Goal: Information Seeking & Learning: Understand process/instructions

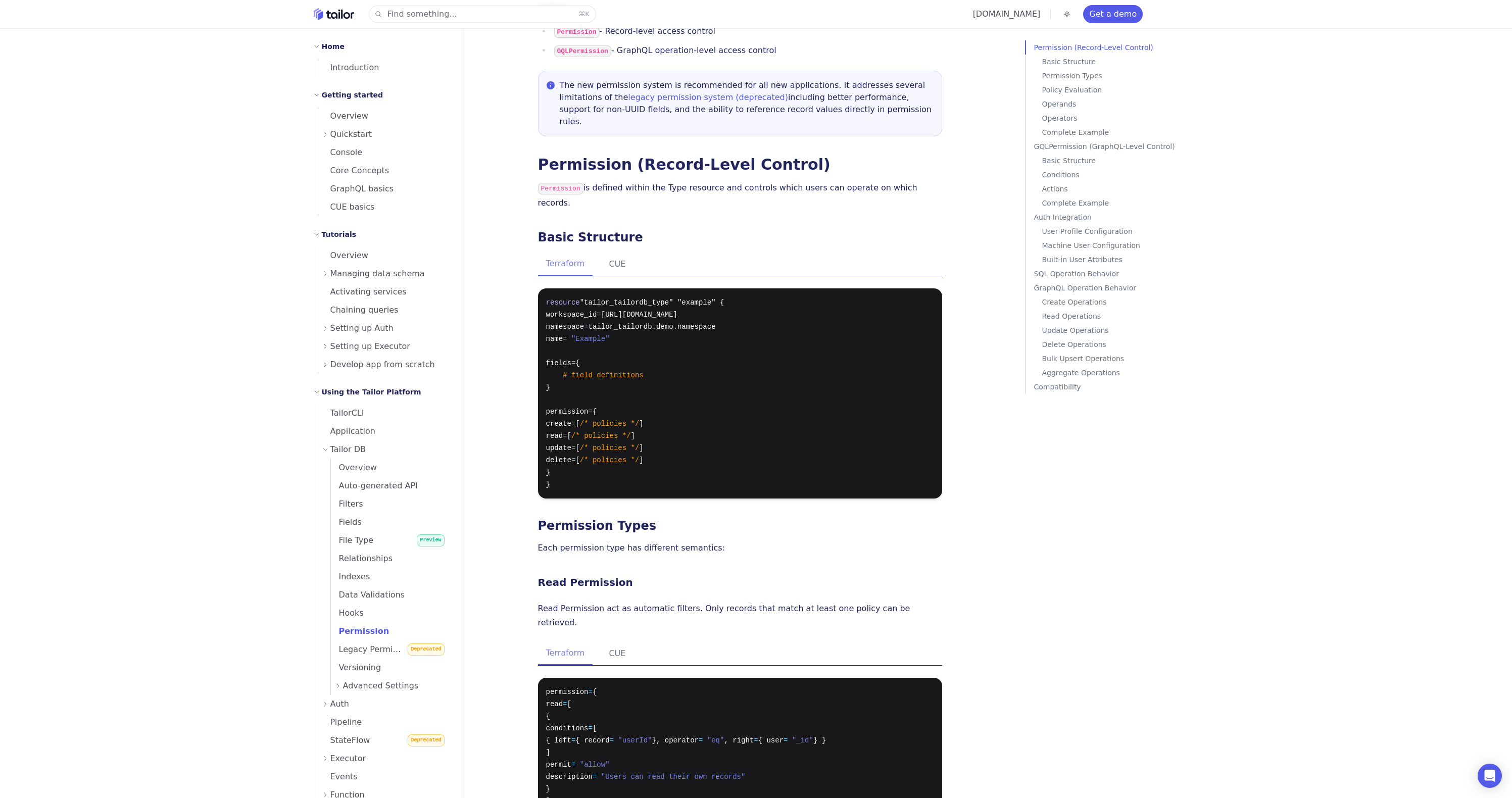
scroll to position [60, 0]
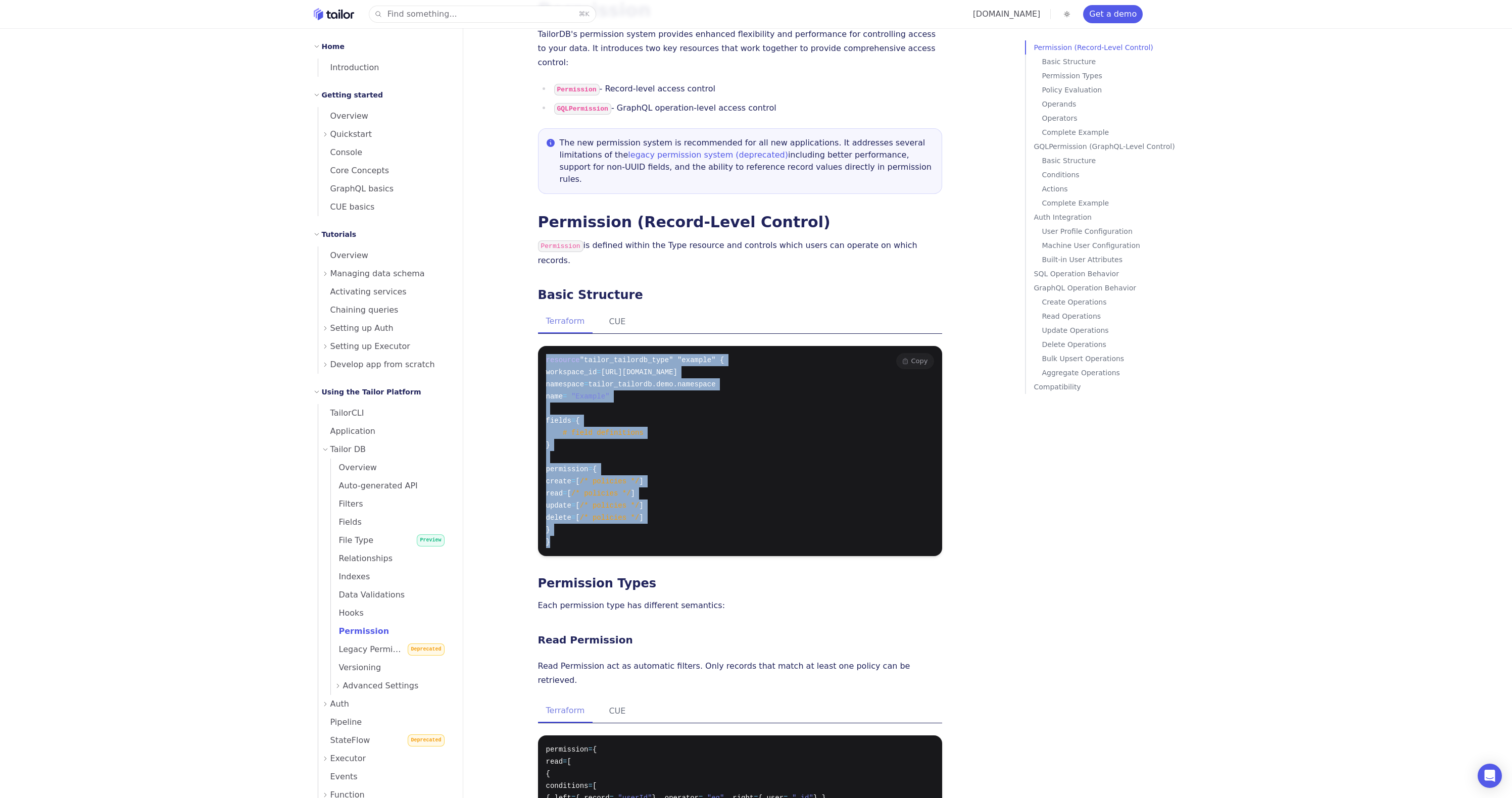
drag, startPoint x: 545, startPoint y: 320, endPoint x: 570, endPoint y: 499, distance: 180.7
click at [570, 499] on pre "resource "tailor_tailordb_type" "example" { workspace_id = [URL][DOMAIN_NAME] n…" at bounding box center [741, 451] width 404 height 210
click at [607, 310] on button "CUE" at bounding box center [617, 321] width 33 height 23
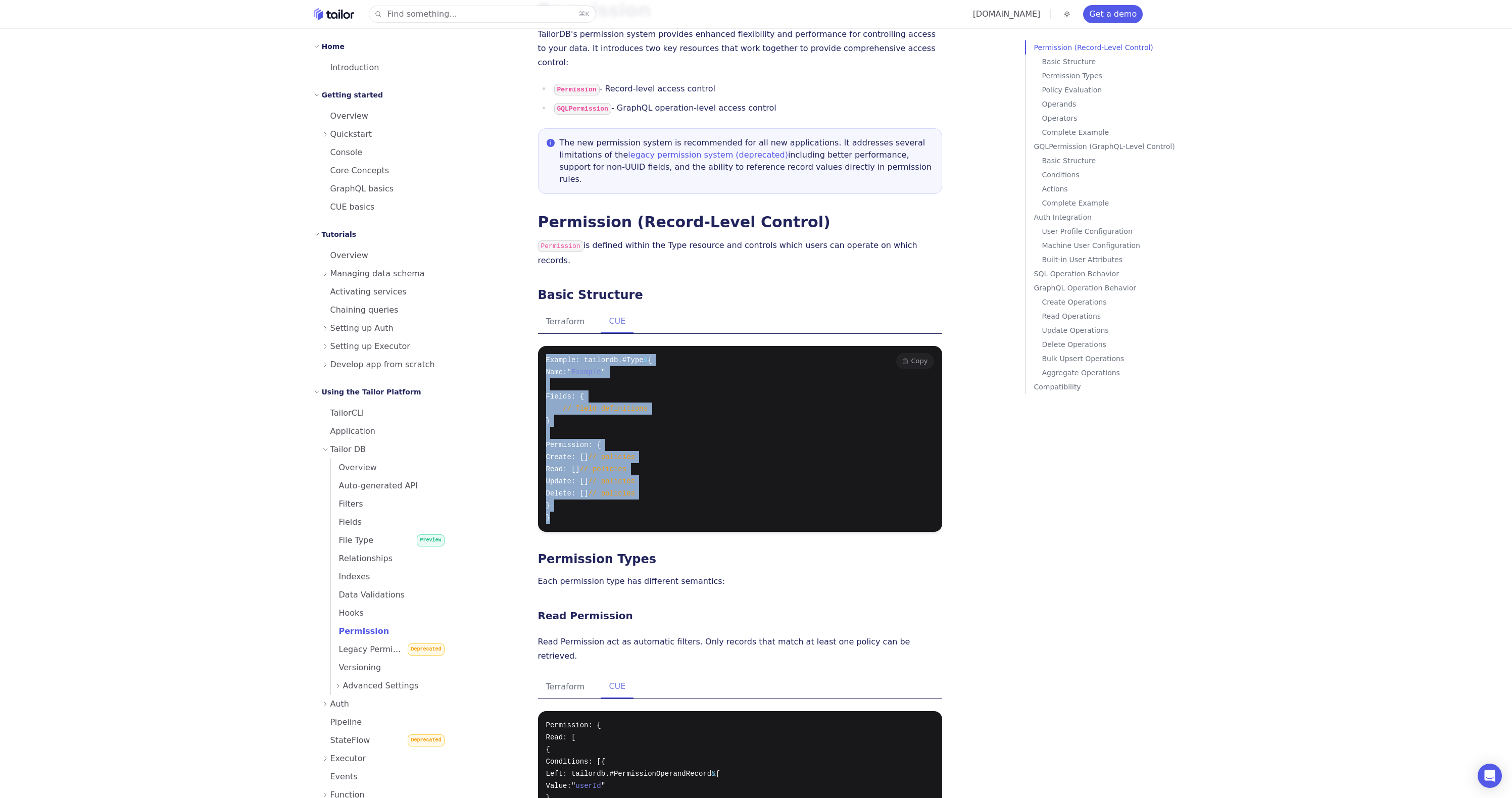
drag, startPoint x: 530, startPoint y: 312, endPoint x: 575, endPoint y: 474, distance: 168.1
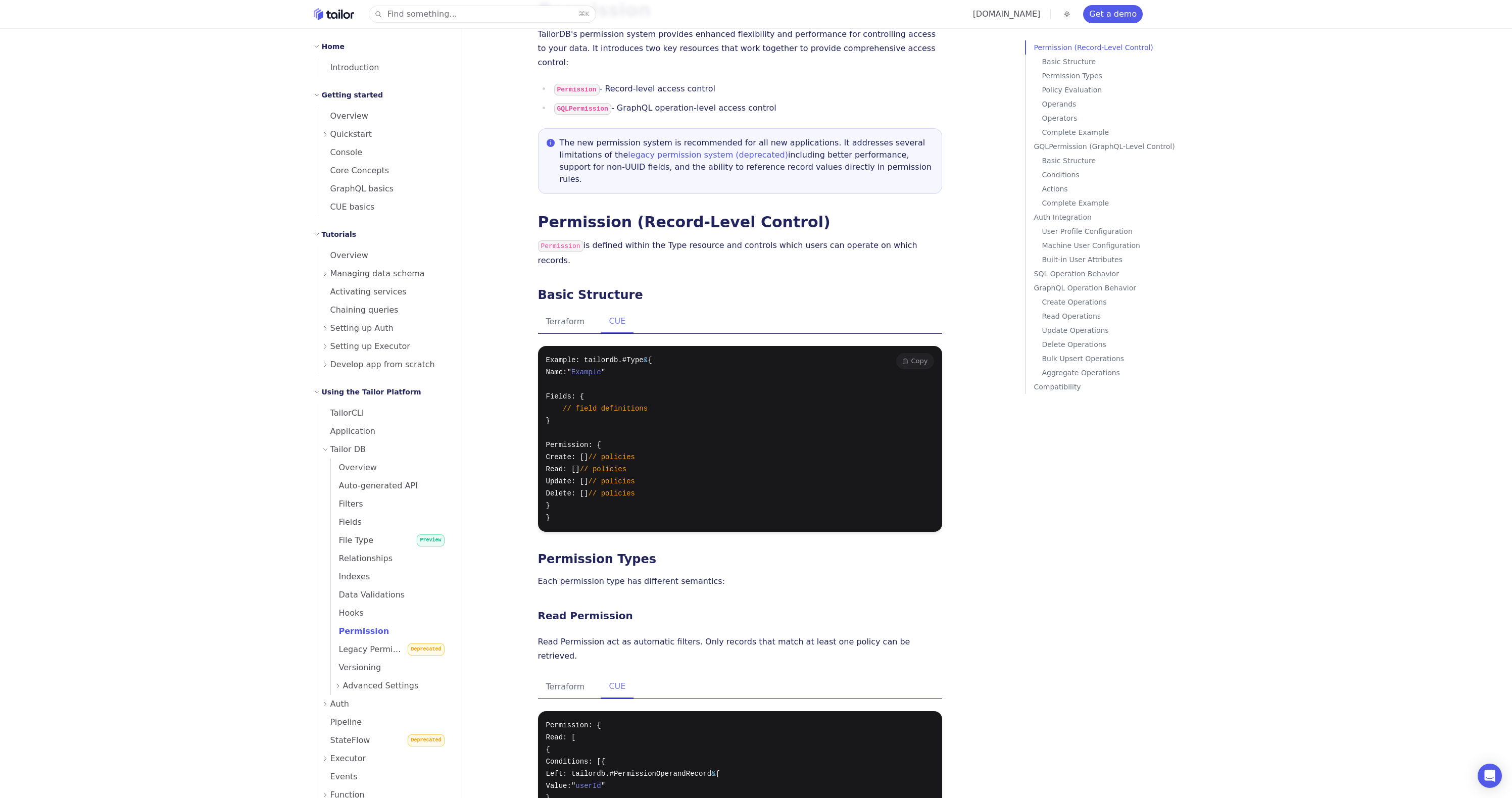
click at [756, 471] on pre "Example: tailordb.#Type & { Name: " Example " Fields: { // field definitions } …" at bounding box center [741, 439] width 404 height 186
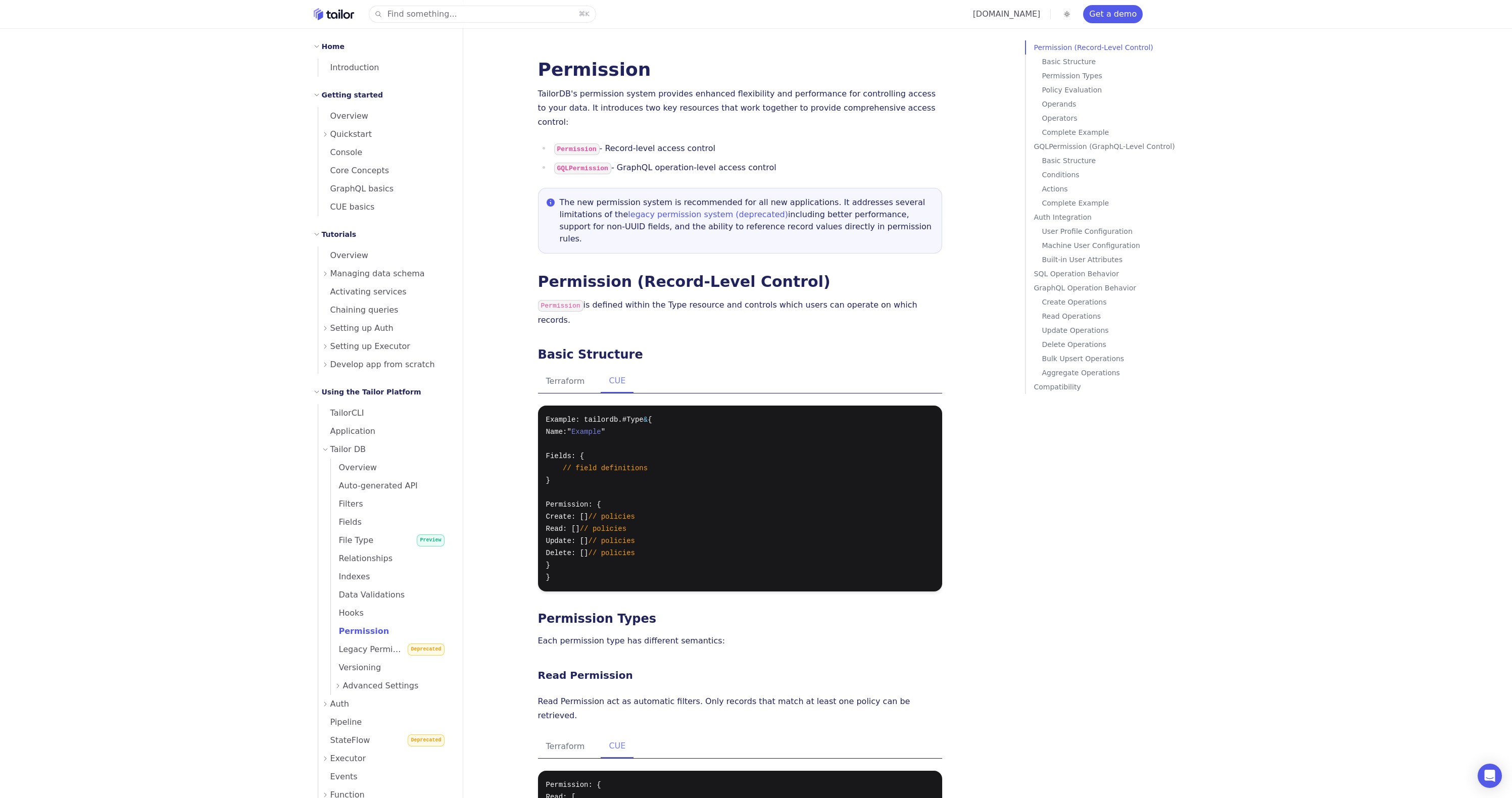
click at [343, 15] on icon "Home" at bounding box center [346, 15] width 6 height 6
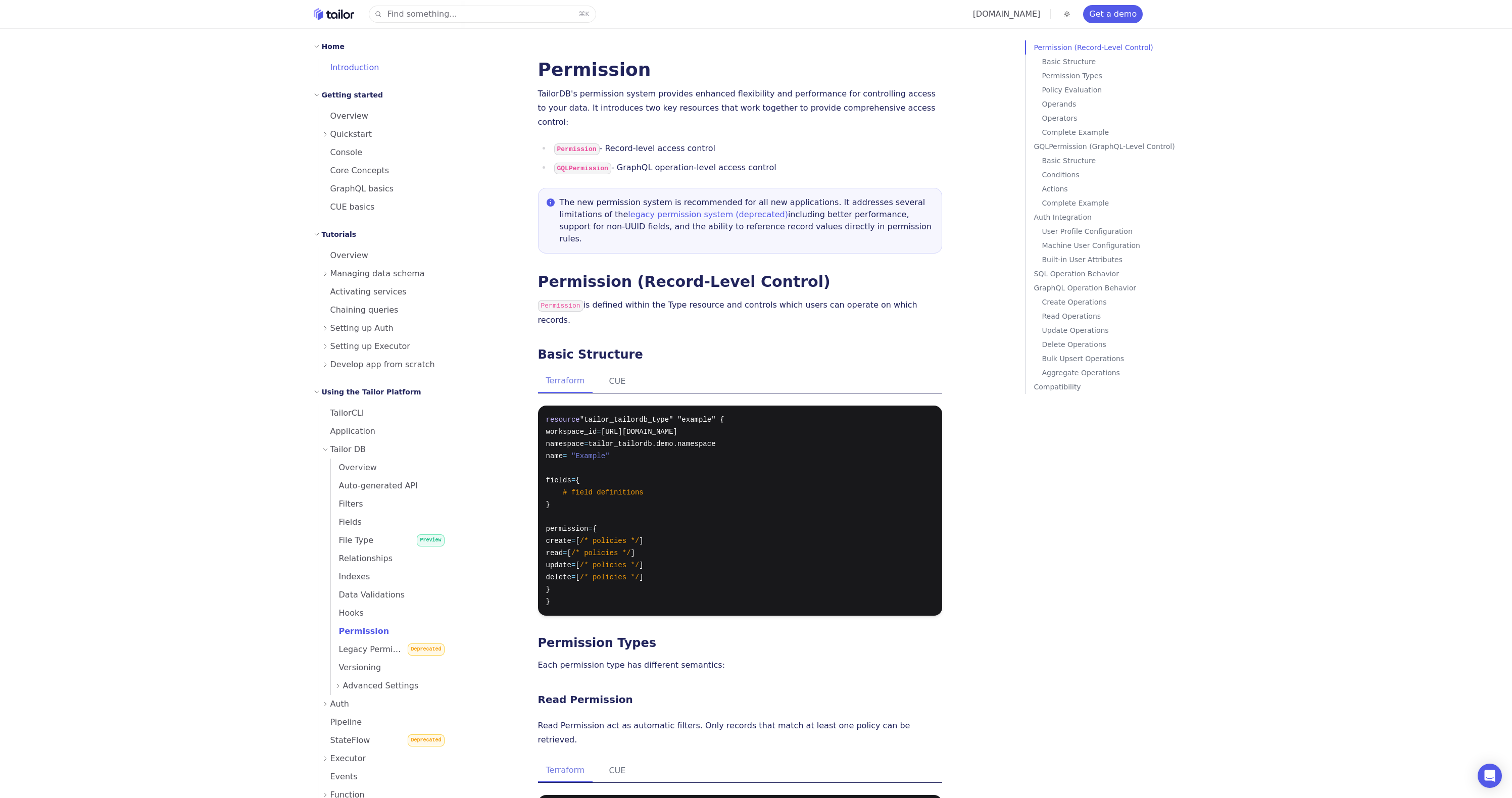
click at [364, 62] on span "Introduction" at bounding box center [349, 68] width 61 height 14
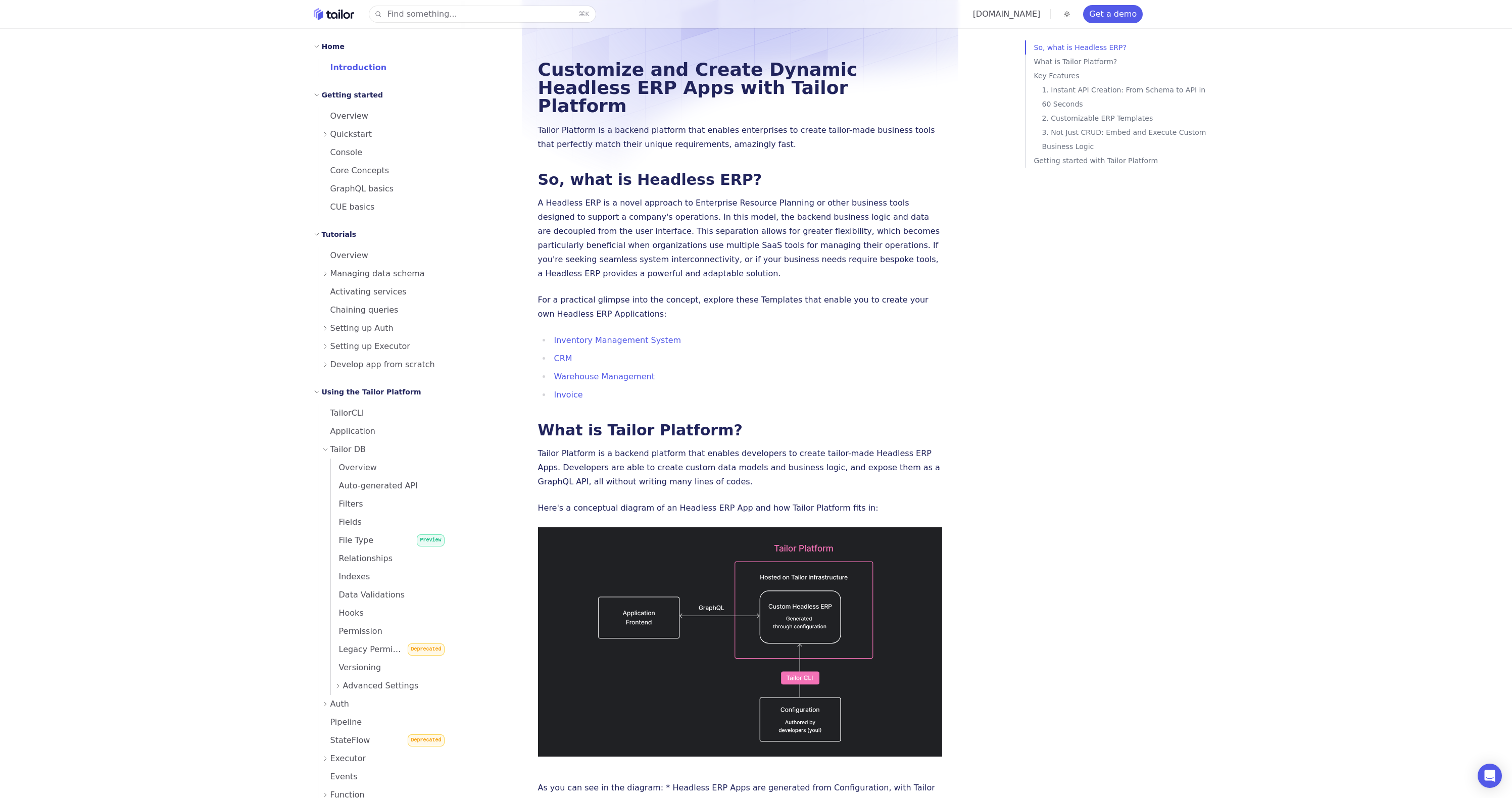
scroll to position [243, 0]
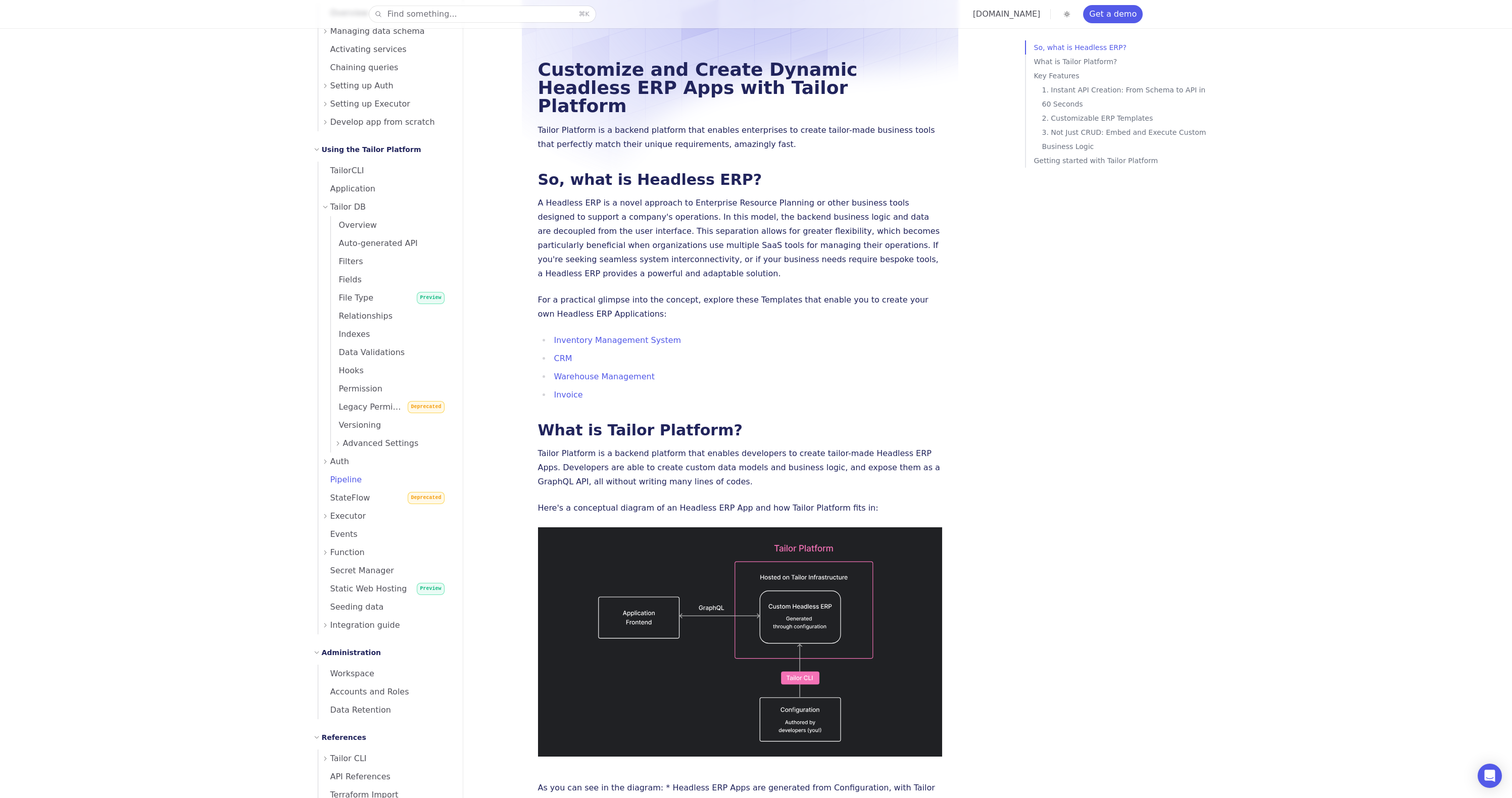
click at [347, 483] on span "Pipeline" at bounding box center [341, 479] width 44 height 10
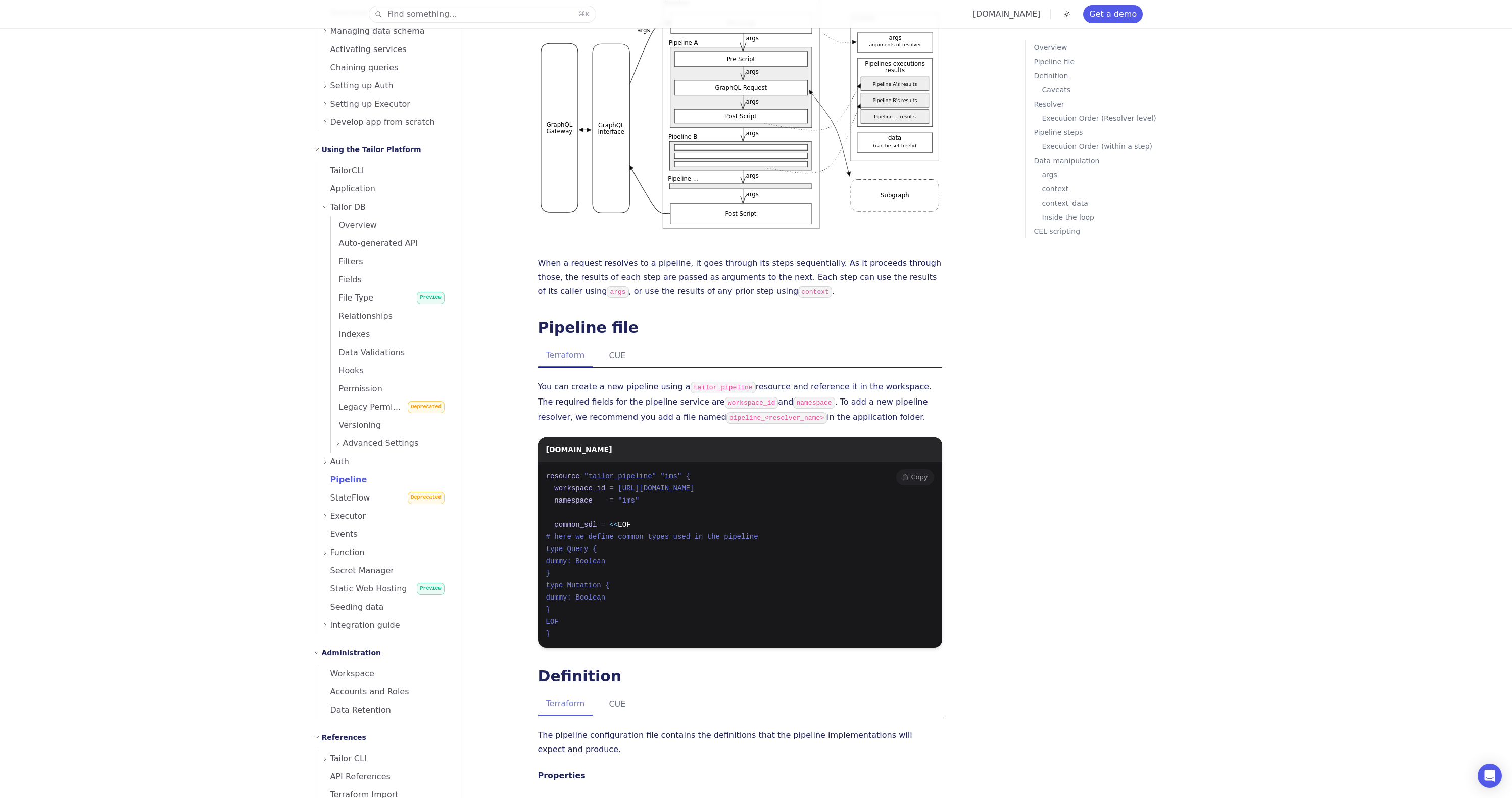
scroll to position [314, 0]
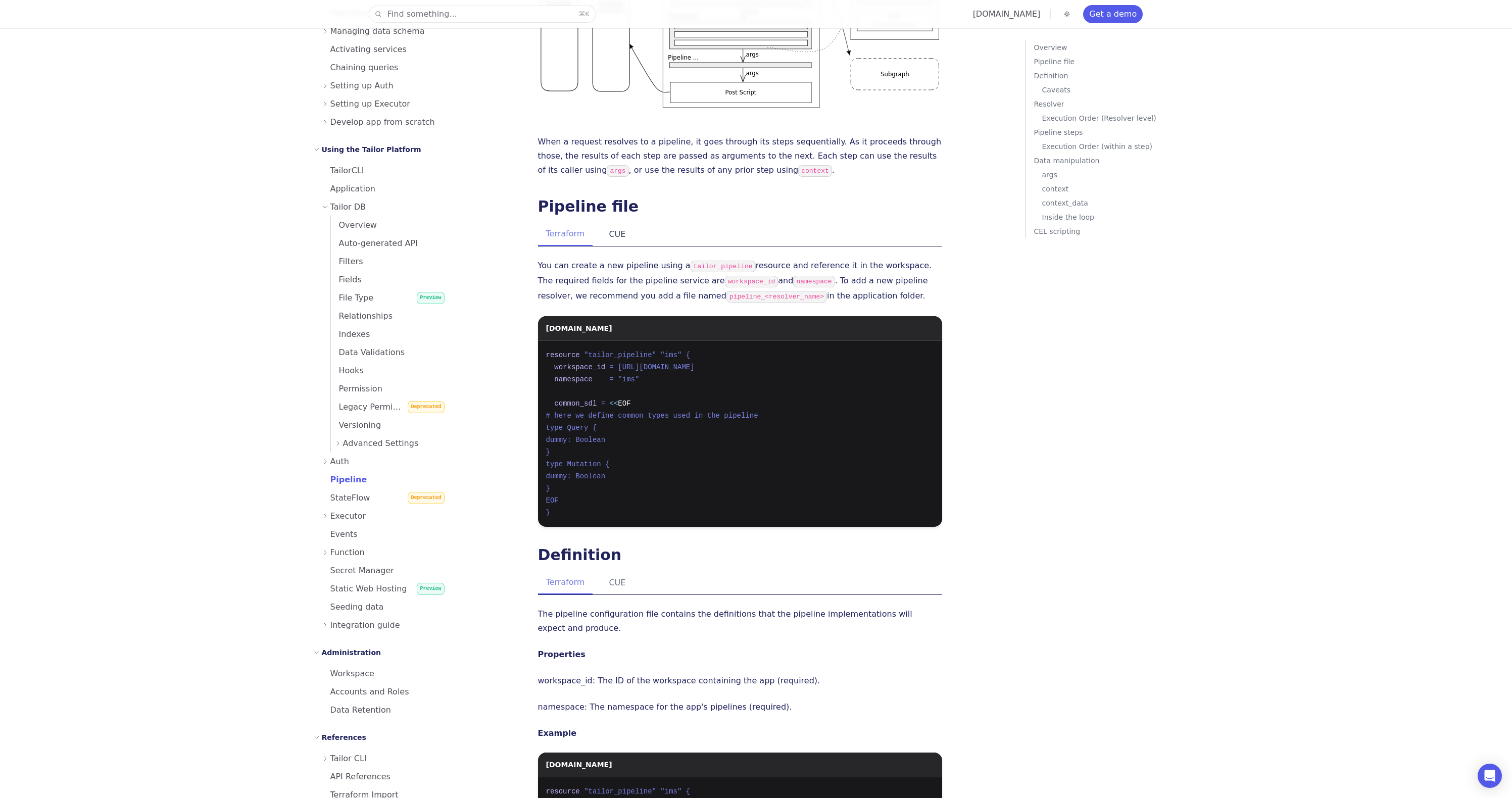
click at [613, 222] on button "CUE" at bounding box center [617, 234] width 33 height 23
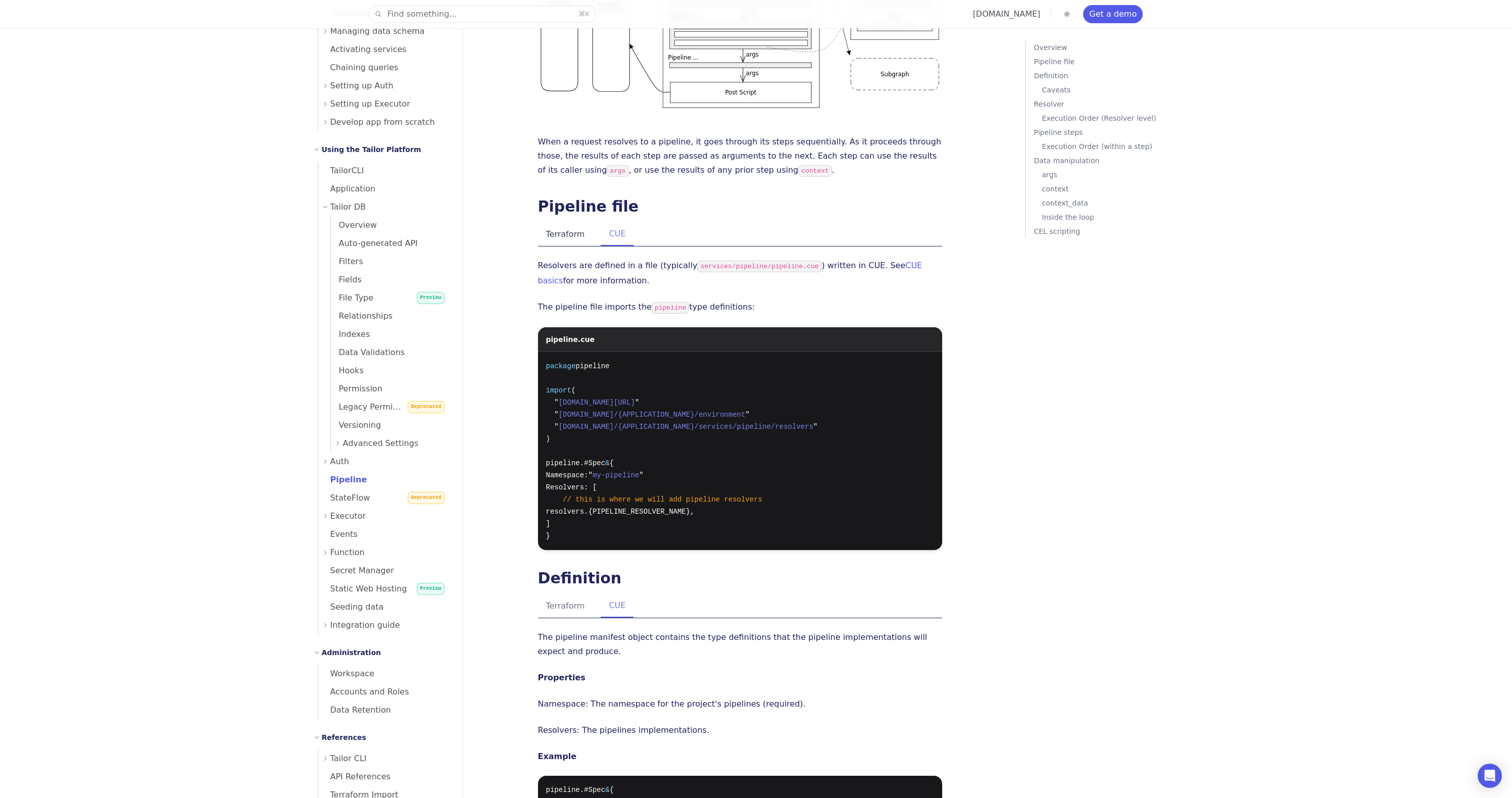
click at [559, 222] on button "Terraform" at bounding box center [566, 234] width 55 height 23
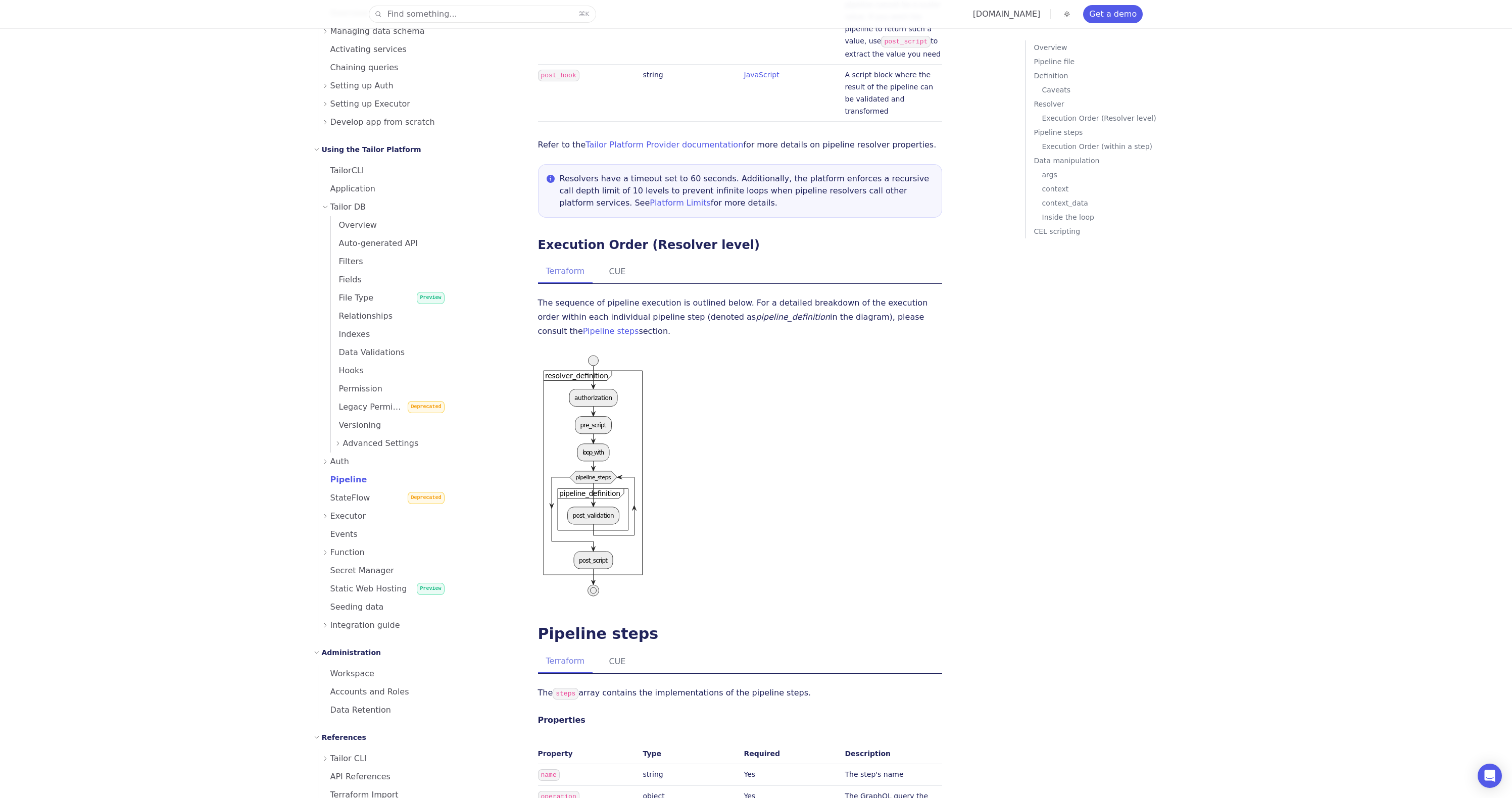
scroll to position [2088, 0]
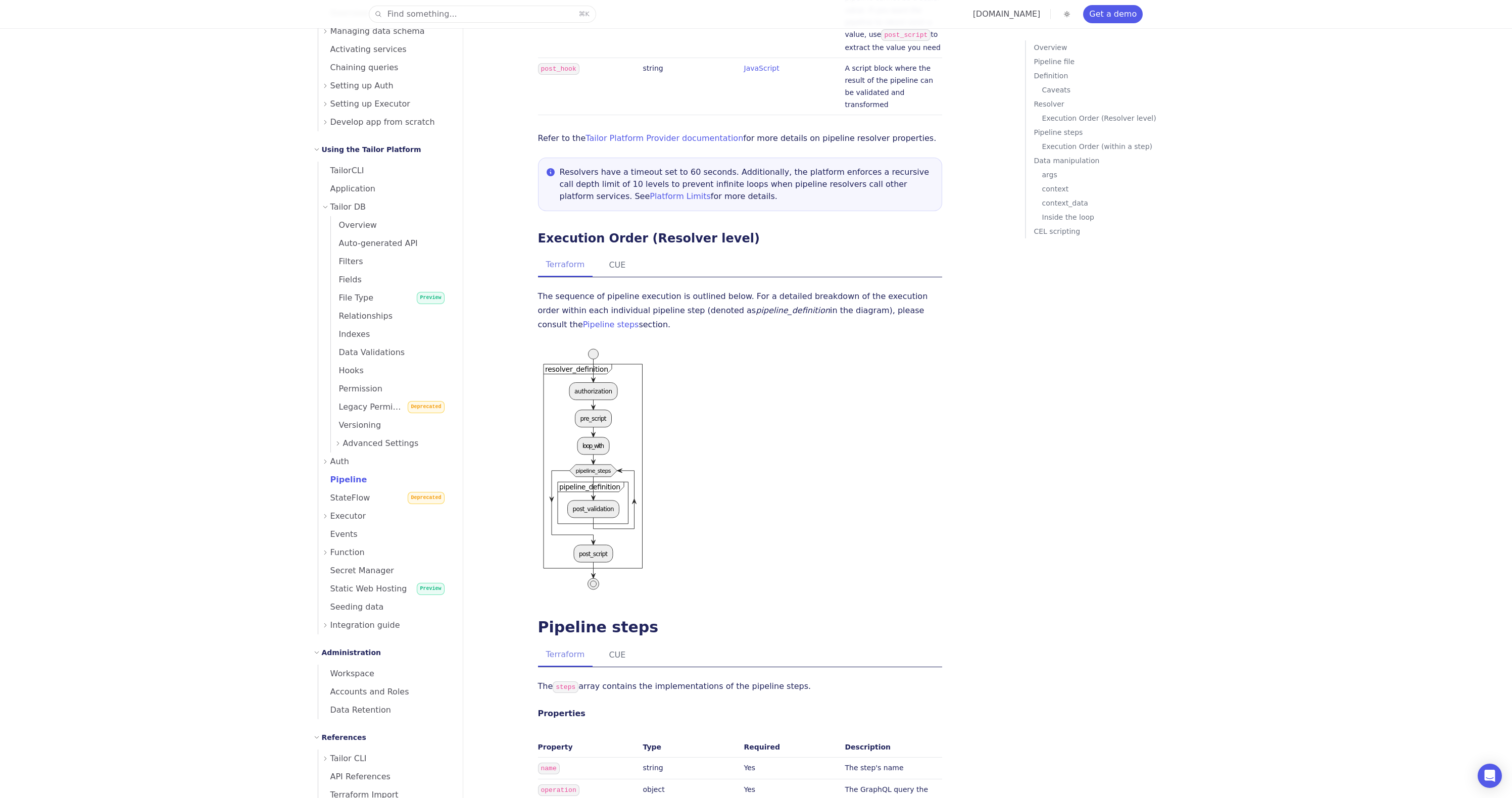
drag, startPoint x: 575, startPoint y: 429, endPoint x: 612, endPoint y: 428, distance: 37.0
click at [612, 465] on icon at bounding box center [593, 471] width 48 height 12
drag, startPoint x: 612, startPoint y: 426, endPoint x: 618, endPoint y: 427, distance: 6.1
click at [618, 427] on icon ".order-resolver-level { width: 217px; height: 497px; background: transparent; &…" at bounding box center [593, 470] width 109 height 252
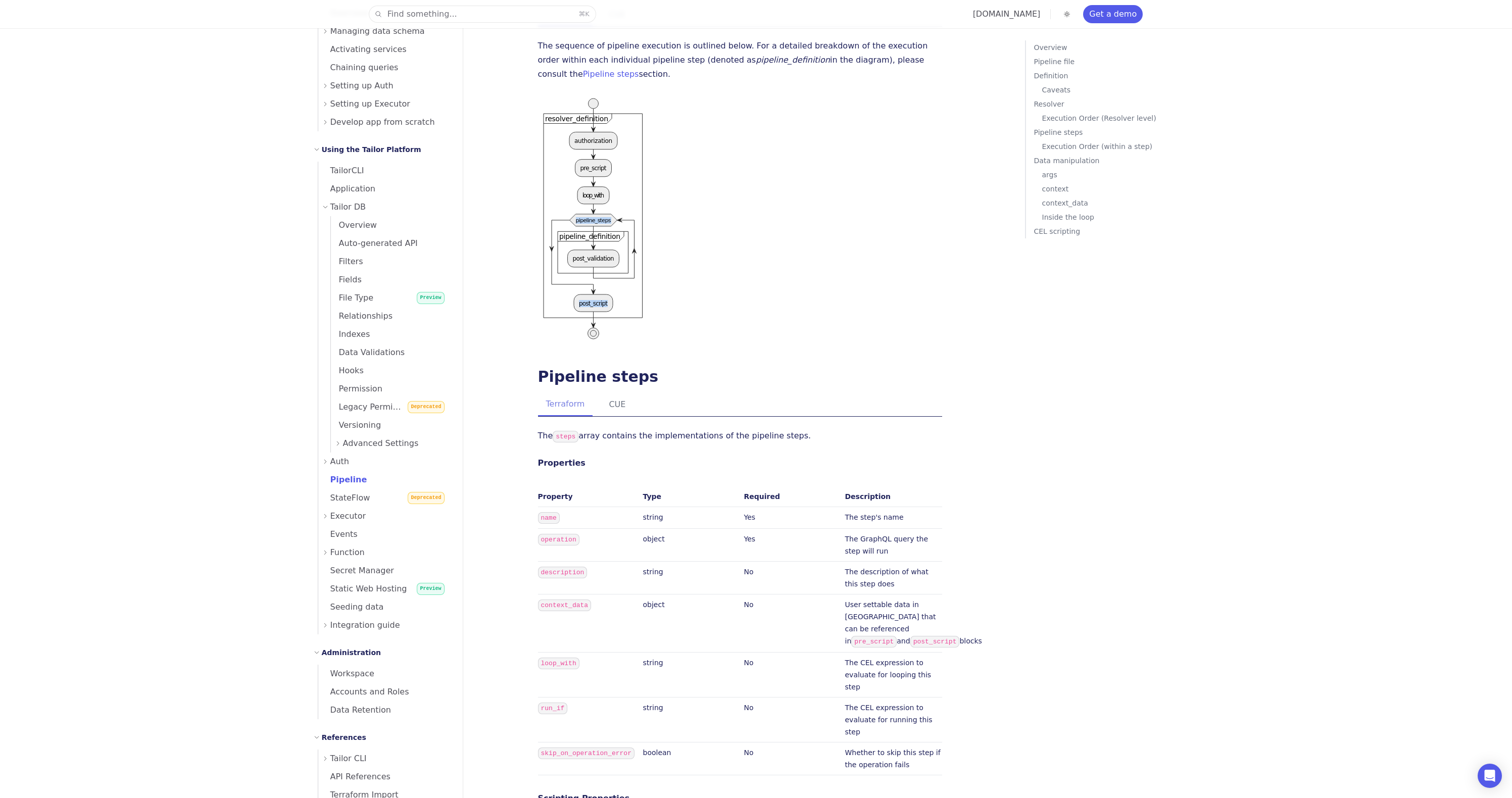
scroll to position [2453, 0]
